Goal: Information Seeking & Learning: Learn about a topic

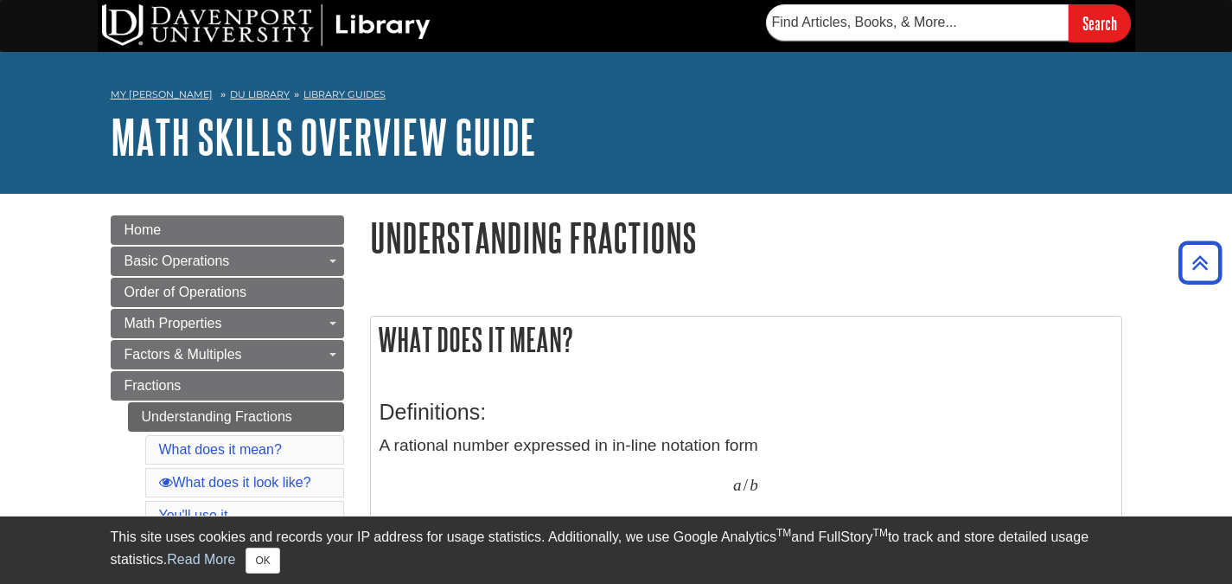
scroll to position [192, 0]
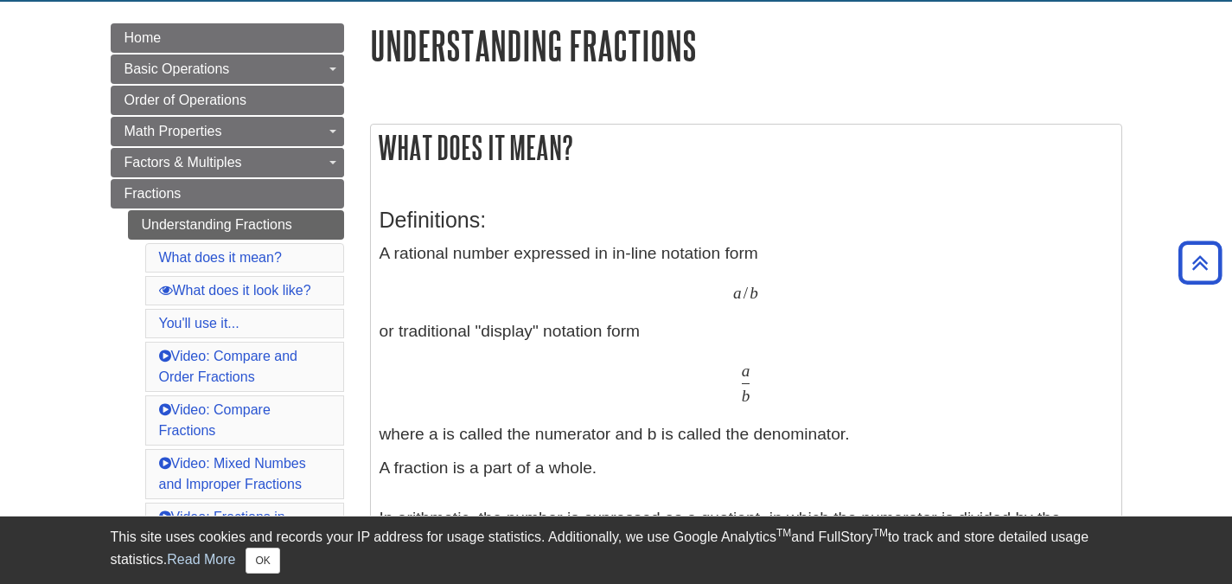
drag, startPoint x: 838, startPoint y: 284, endPoint x: 820, endPoint y: 279, distance: 18.9
click at [820, 279] on p "A rational number expressed in in-line notation form a / b or traditional "disp…" at bounding box center [746, 344] width 733 height 206
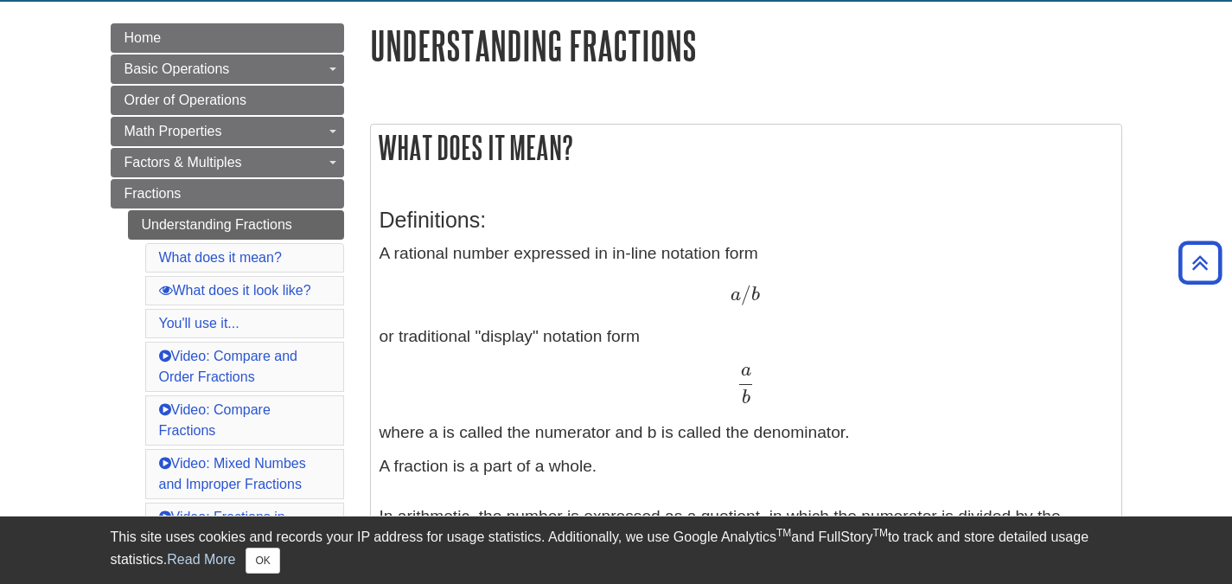
click at [819, 288] on div "a / b a / b" at bounding box center [746, 295] width 733 height 25
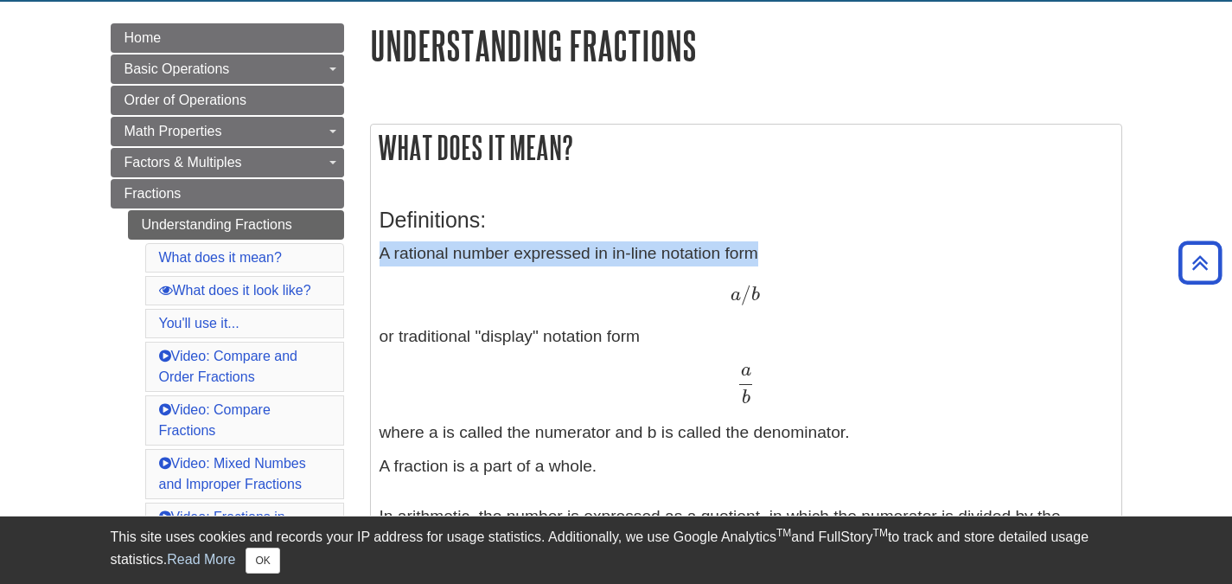
drag, startPoint x: 753, startPoint y: 270, endPoint x: 742, endPoint y: 197, distance: 73.5
click at [742, 197] on div "Definitions: A rational number expressed in in-line notation form a / b a / b o…" at bounding box center [746, 513] width 733 height 646
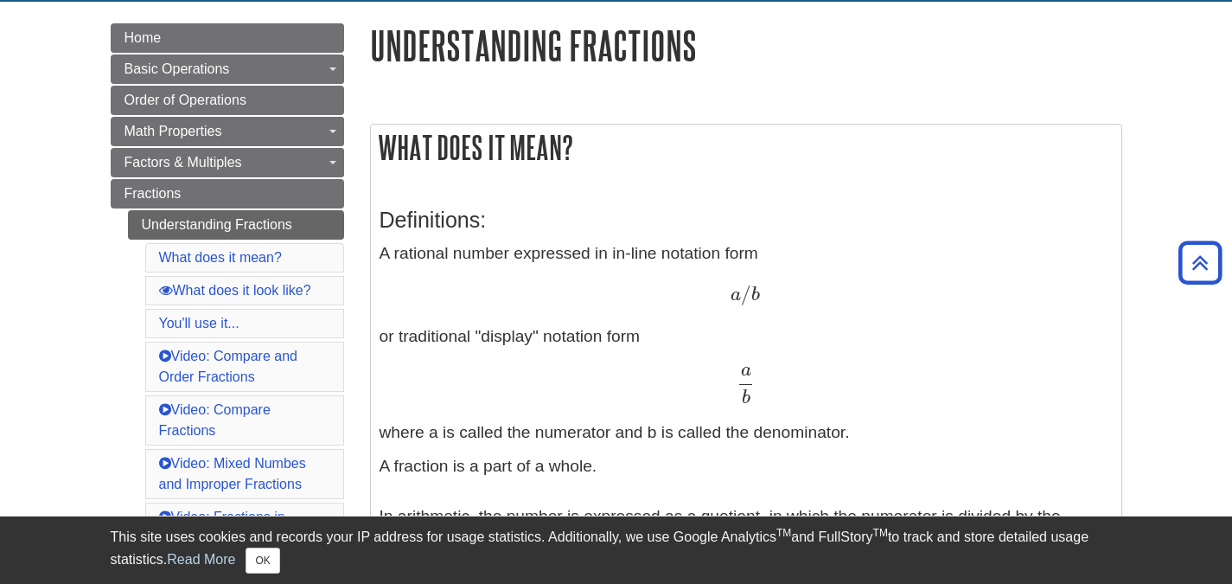
click at [811, 150] on h2 "What does it mean?" at bounding box center [746, 148] width 751 height 46
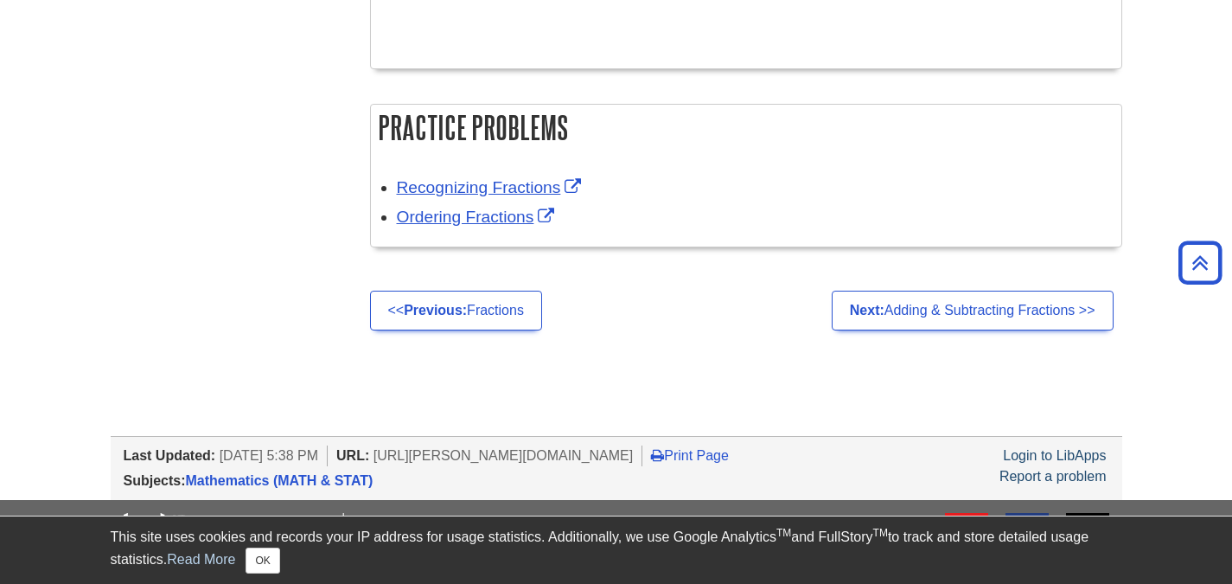
scroll to position [3320, 0]
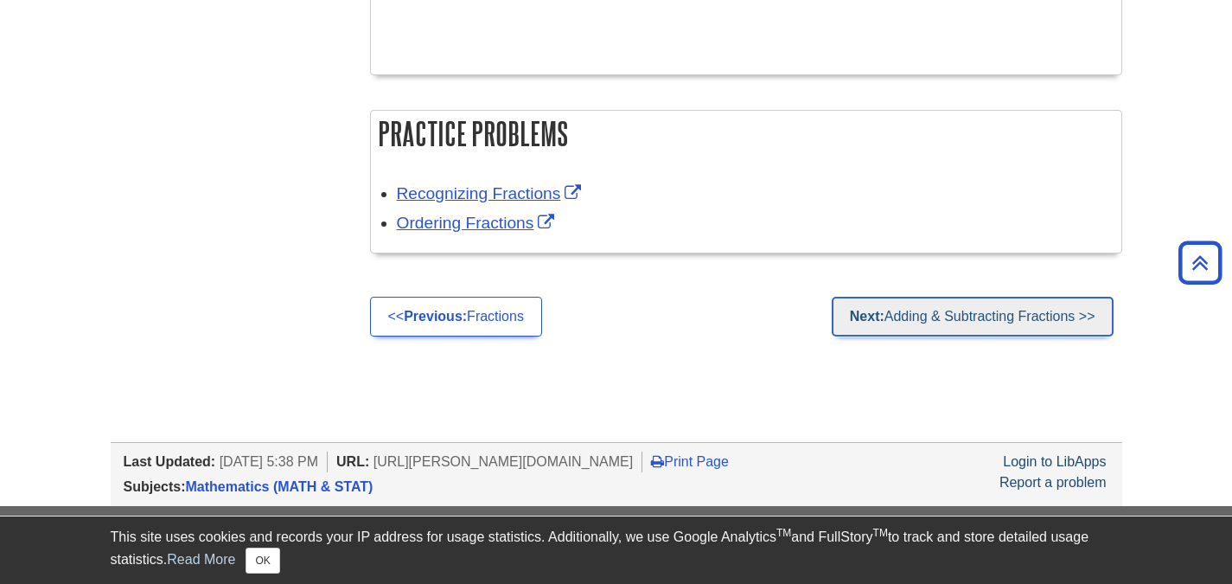
click at [977, 297] on link "Next: Adding & Subtracting Fractions >>" at bounding box center [973, 317] width 282 height 40
